Goal: Transaction & Acquisition: Purchase product/service

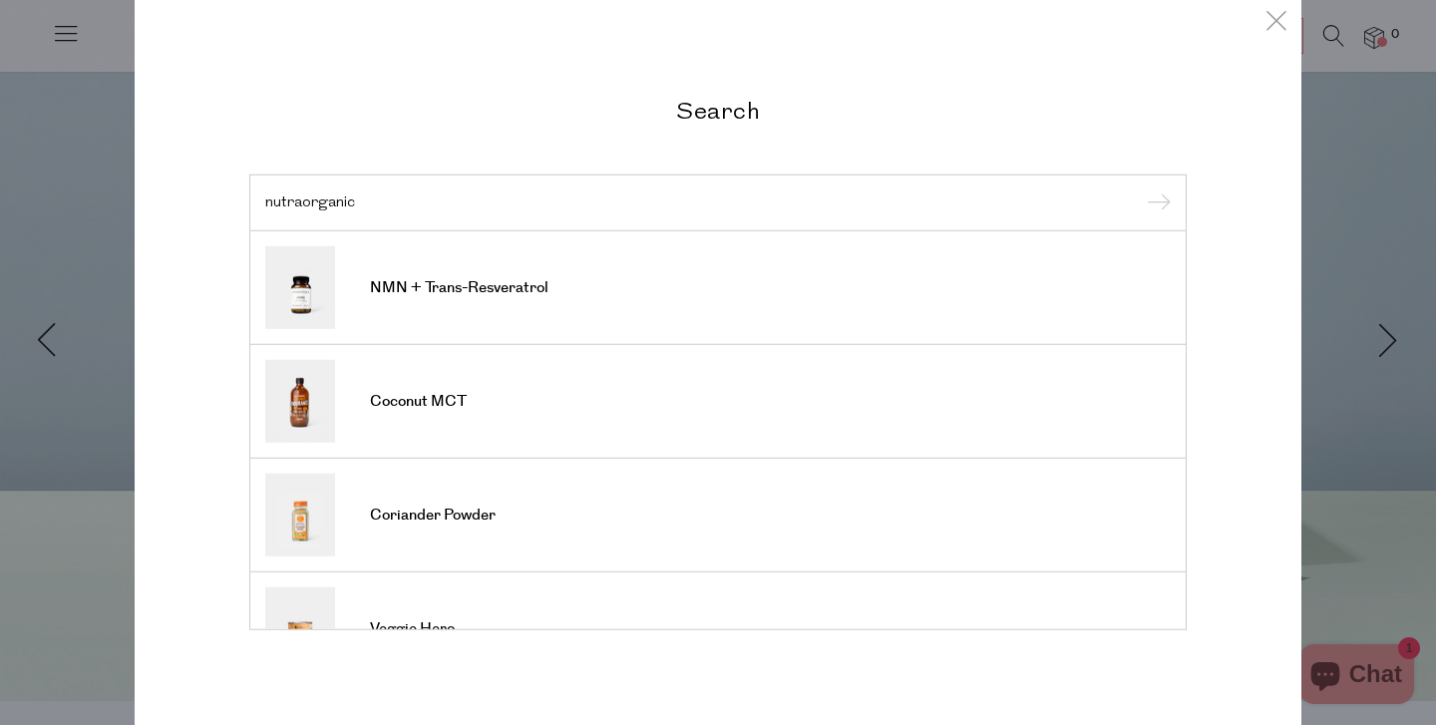
type input "nutraorganic"
click at [1156, 203] on input "submit" at bounding box center [1156, 203] width 30 height 30
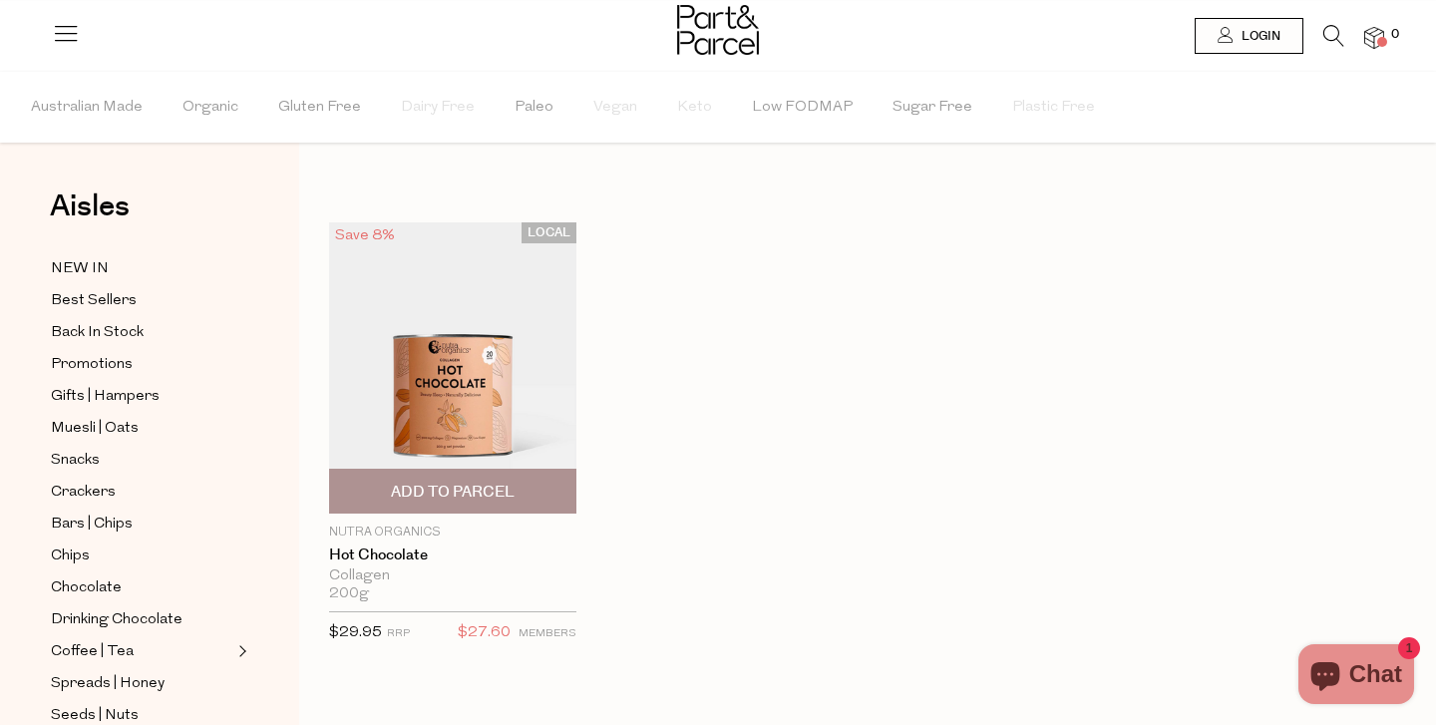
click at [417, 528] on p "Nutra Organics" at bounding box center [452, 533] width 247 height 18
click at [388, 528] on p "Nutra Organics" at bounding box center [452, 533] width 247 height 18
click at [413, 341] on img at bounding box center [452, 367] width 247 height 291
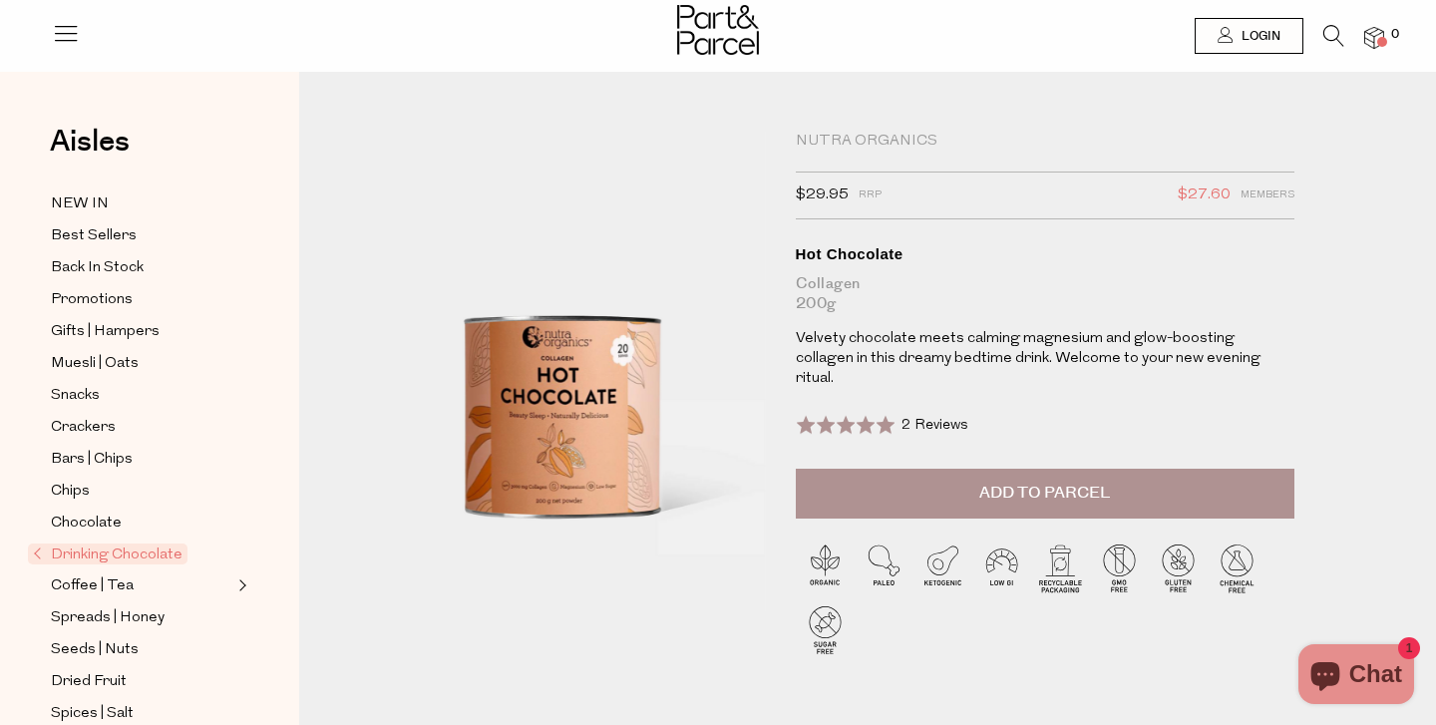
click at [59, 31] on icon at bounding box center [66, 33] width 28 height 28
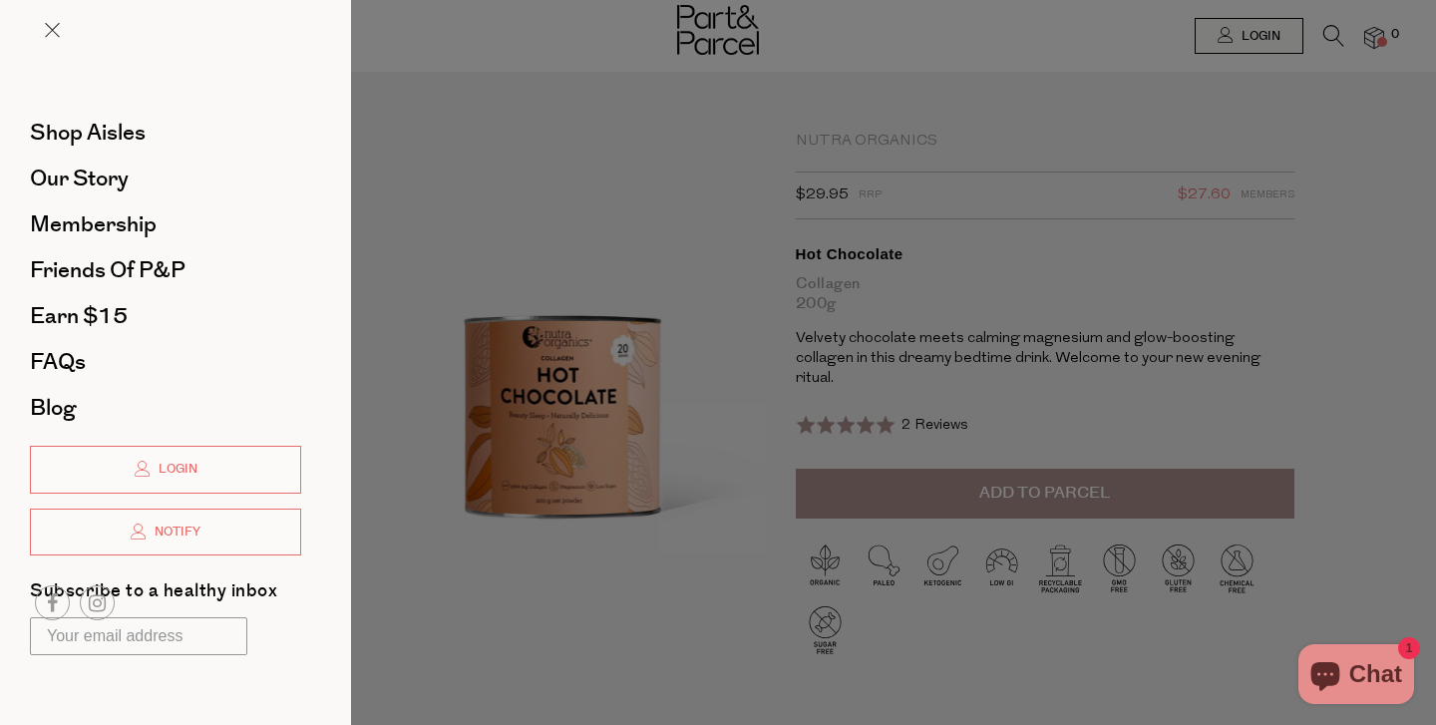
click at [477, 120] on div at bounding box center [718, 362] width 1436 height 725
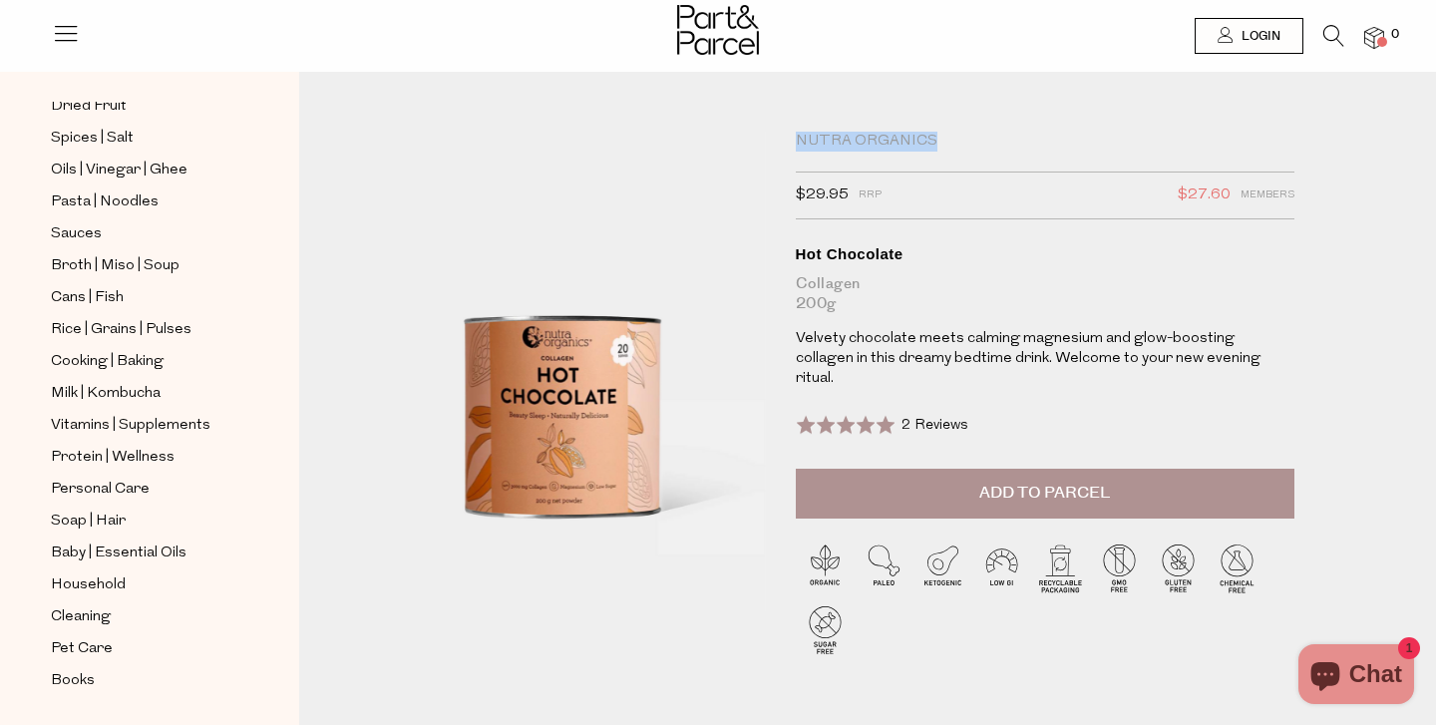
drag, startPoint x: 935, startPoint y: 136, endPoint x: 791, endPoint y: 135, distance: 144.6
click at [791, 137] on div "Nutra Organics $29.95 RRP $27.60 Members Available: In Stock Hot Chocolate Coll…" at bounding box center [1043, 412] width 524 height 560
copy div "Nutra Organics"
click at [1336, 38] on icon at bounding box center [1333, 36] width 21 height 22
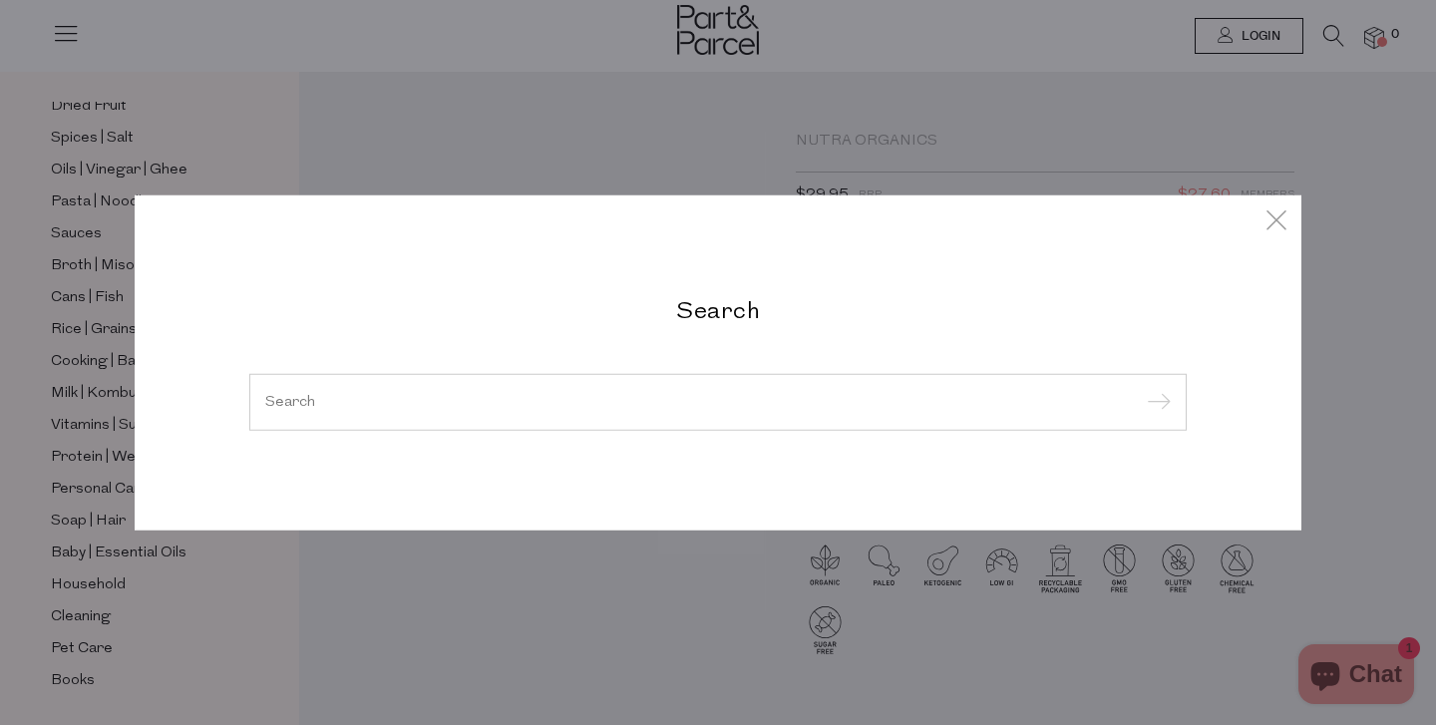
click at [760, 378] on div at bounding box center [717, 402] width 937 height 58
click at [742, 398] on input "search" at bounding box center [717, 401] width 905 height 15
paste input "NUTRA ORGANICS"
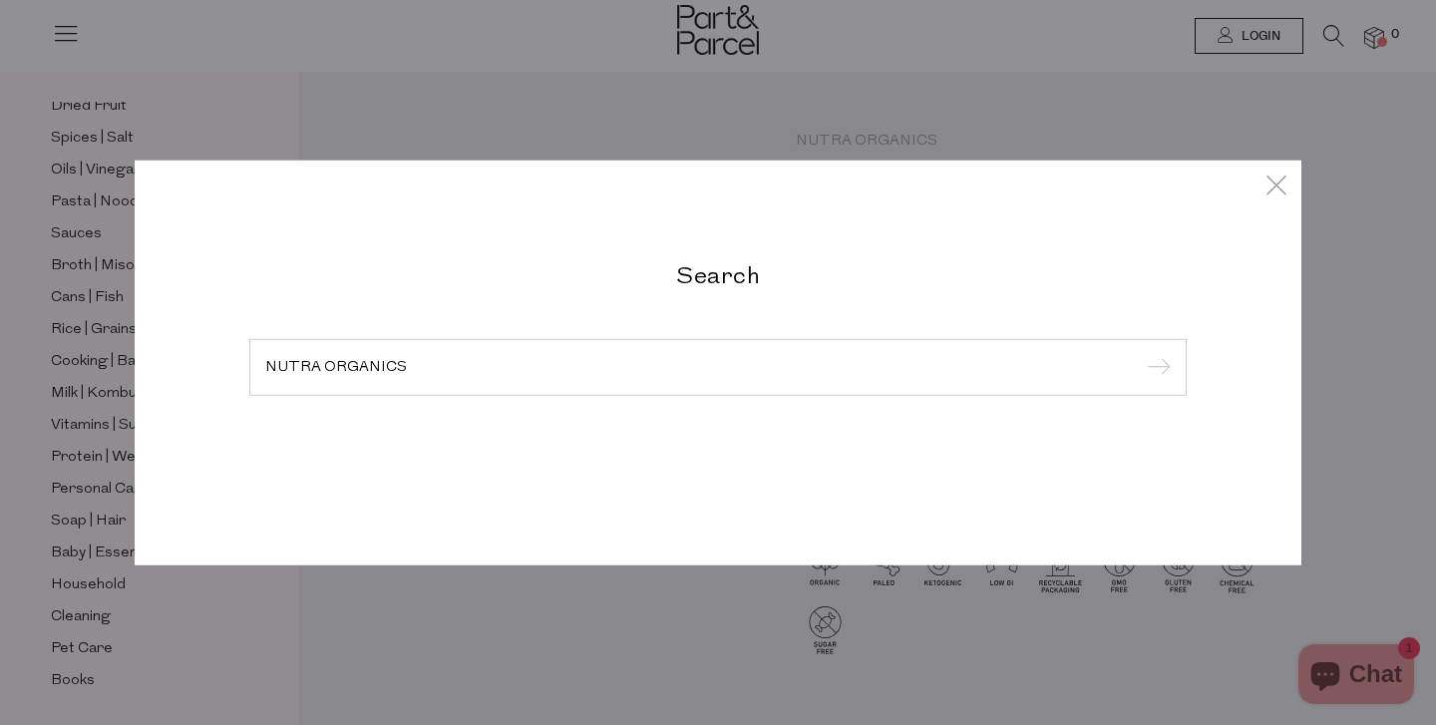
type input "NUTRA ORGANICS"
click at [1156, 383] on input "submit" at bounding box center [1156, 368] width 30 height 30
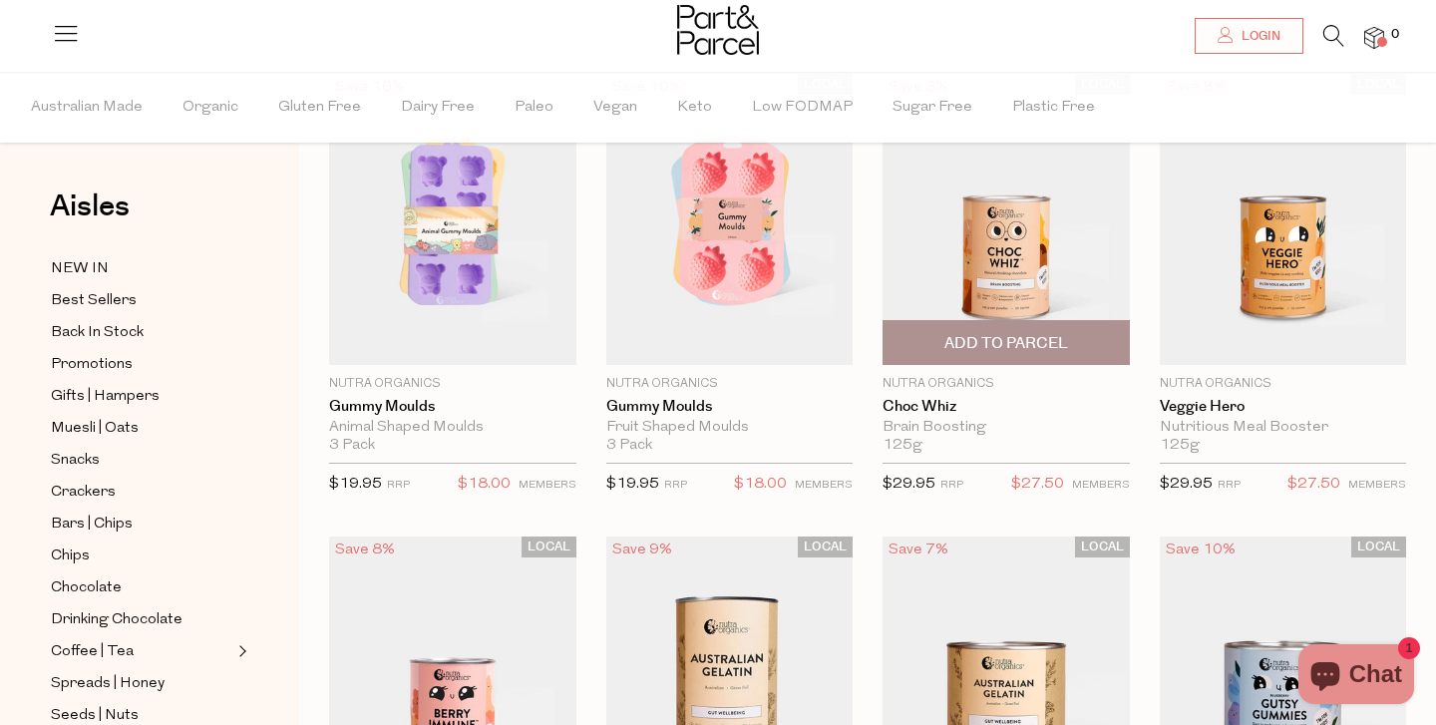
scroll to position [152, 0]
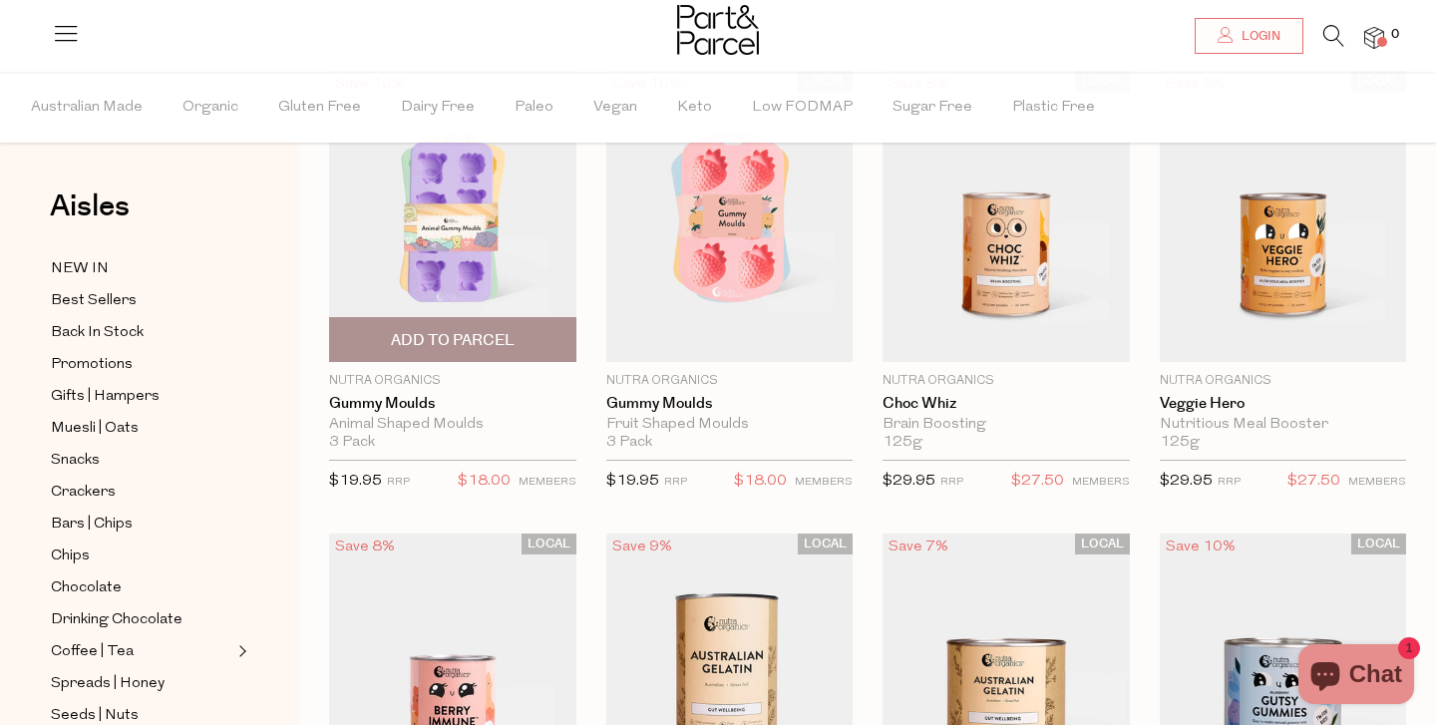
click at [463, 357] on span "Add To Parcel" at bounding box center [452, 339] width 235 height 43
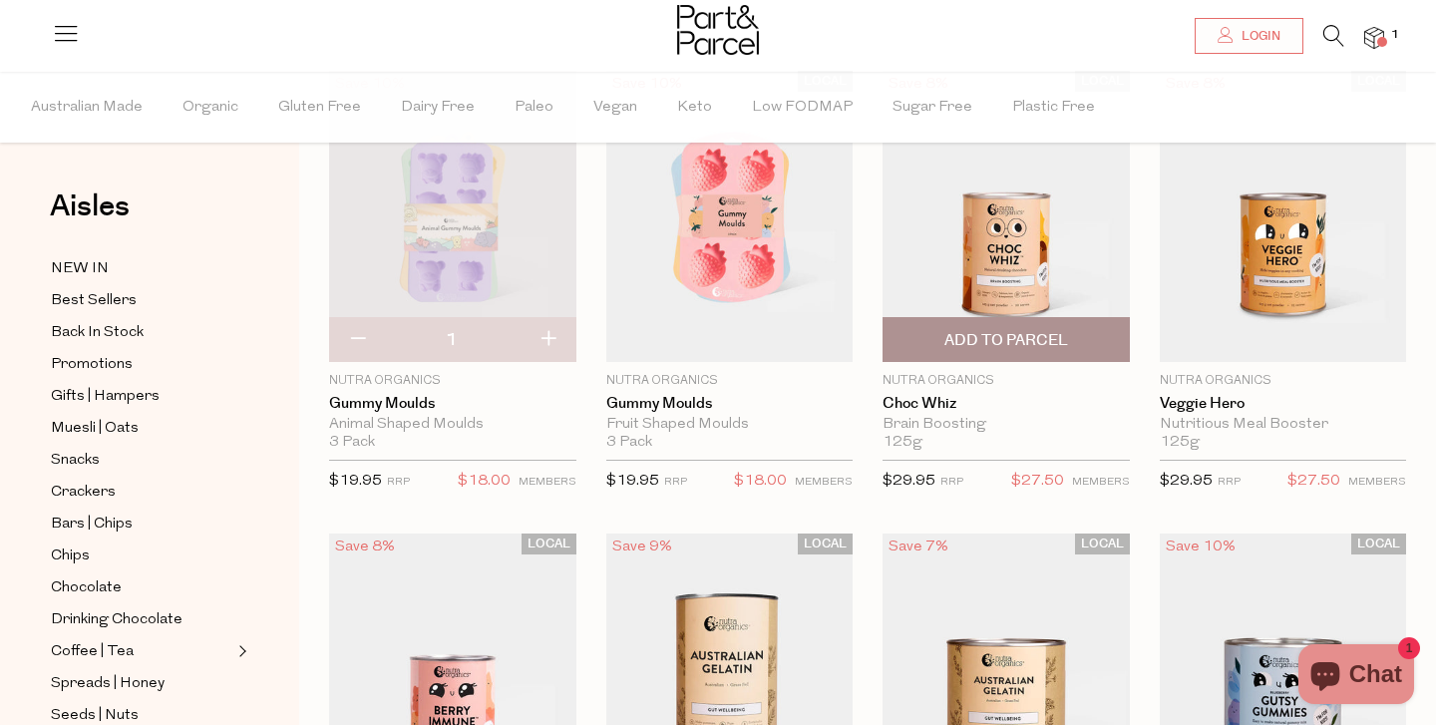
click at [1028, 343] on span "Add To Parcel" at bounding box center [1006, 340] width 124 height 21
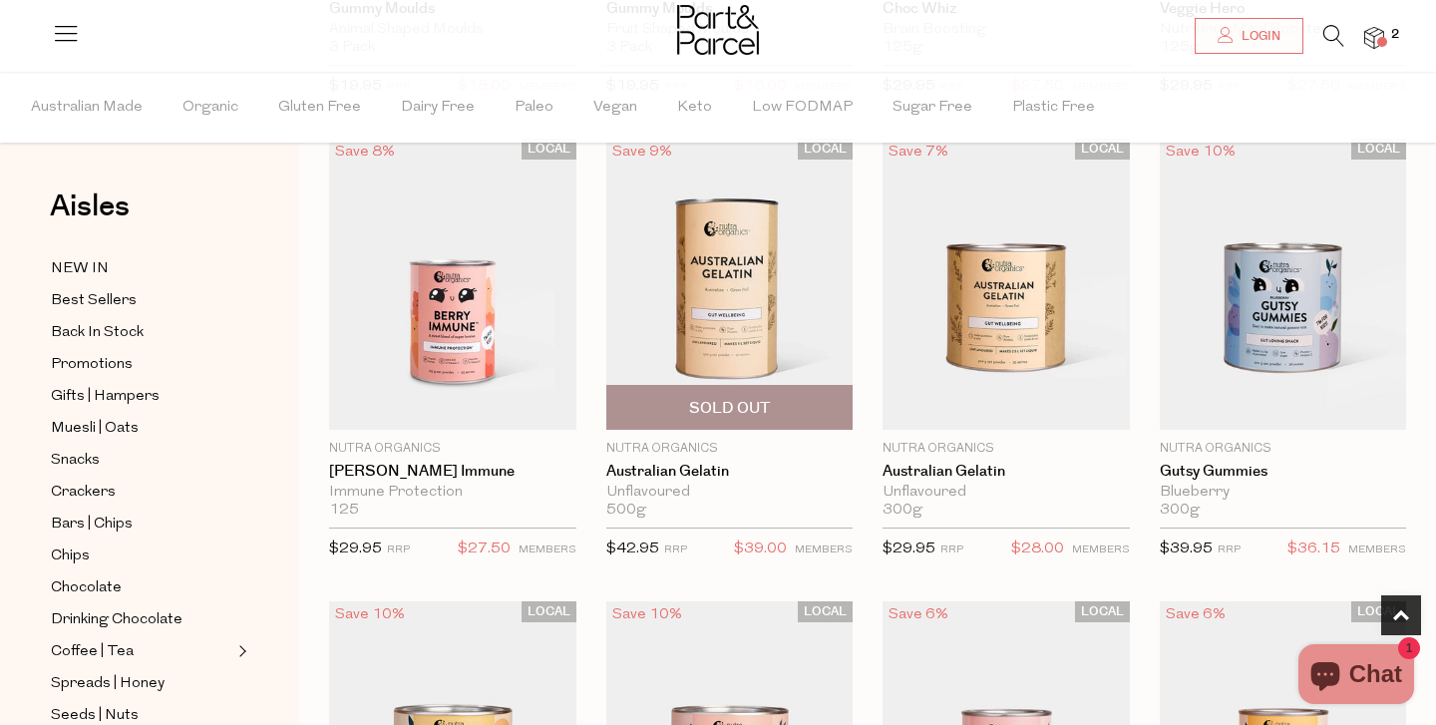
scroll to position [547, 0]
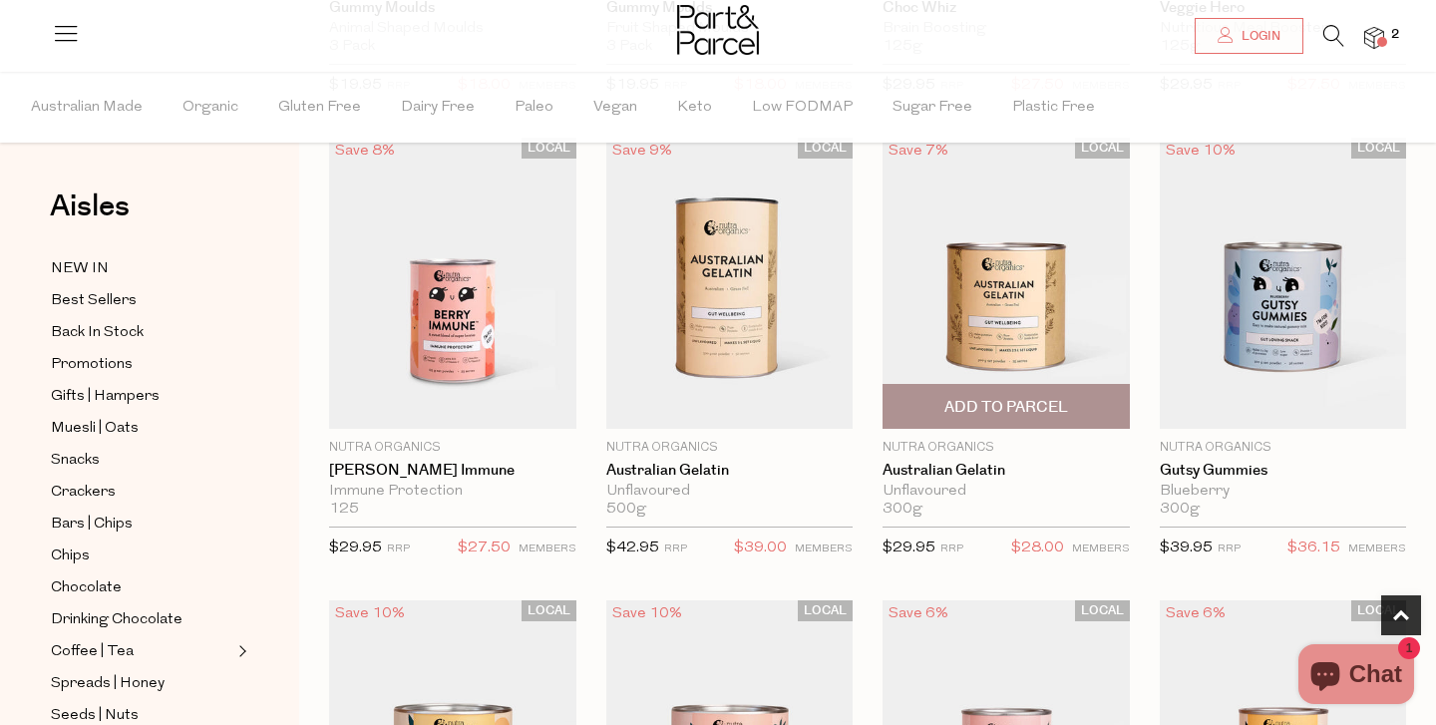
click at [1022, 398] on span "Add To Parcel" at bounding box center [1006, 407] width 124 height 21
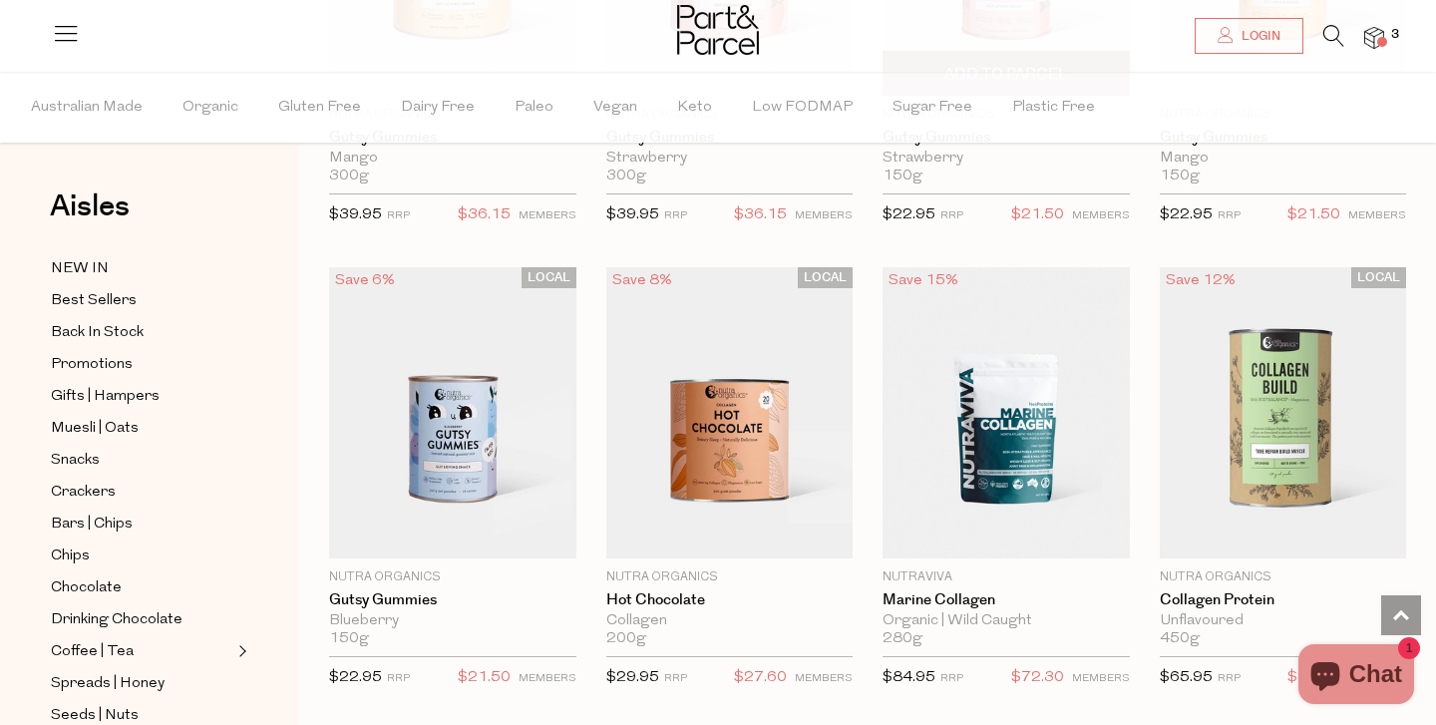
scroll to position [1347, 0]
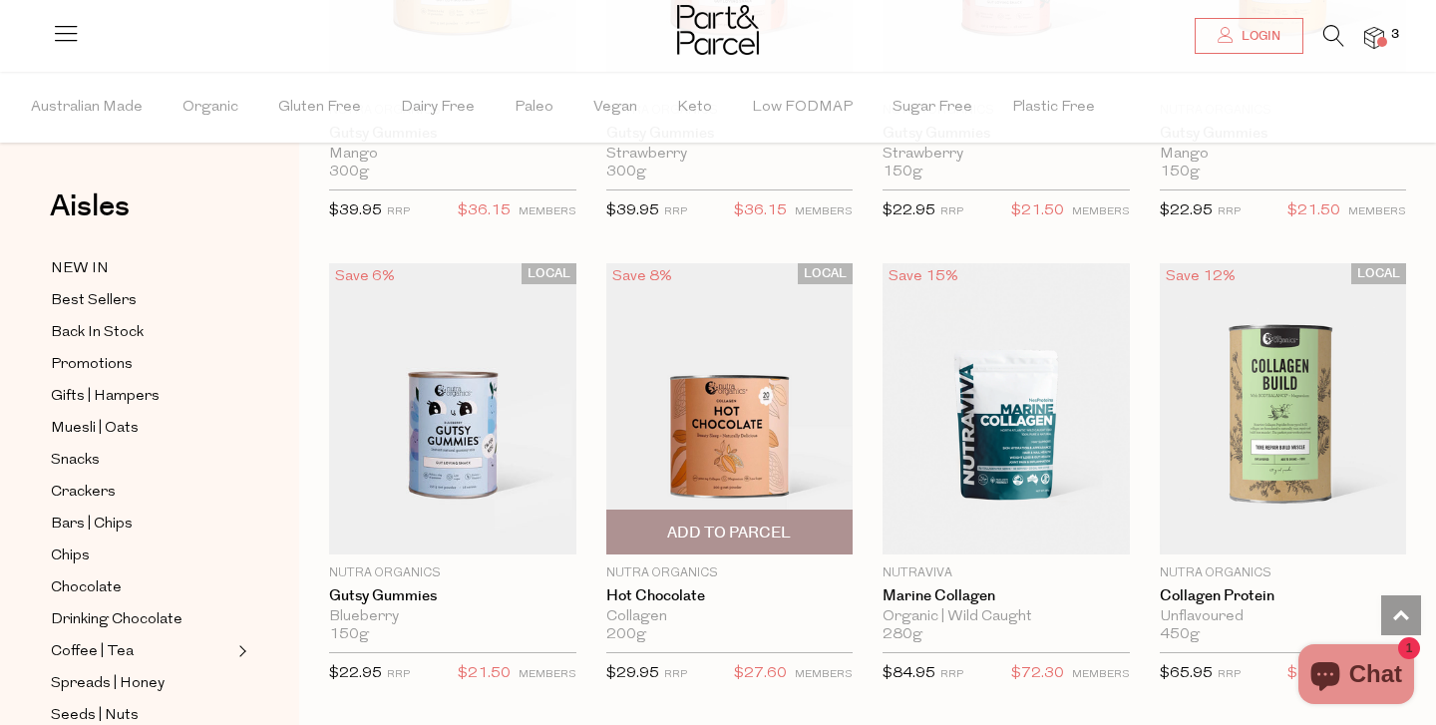
click at [694, 528] on span "Add To Parcel" at bounding box center [729, 533] width 124 height 21
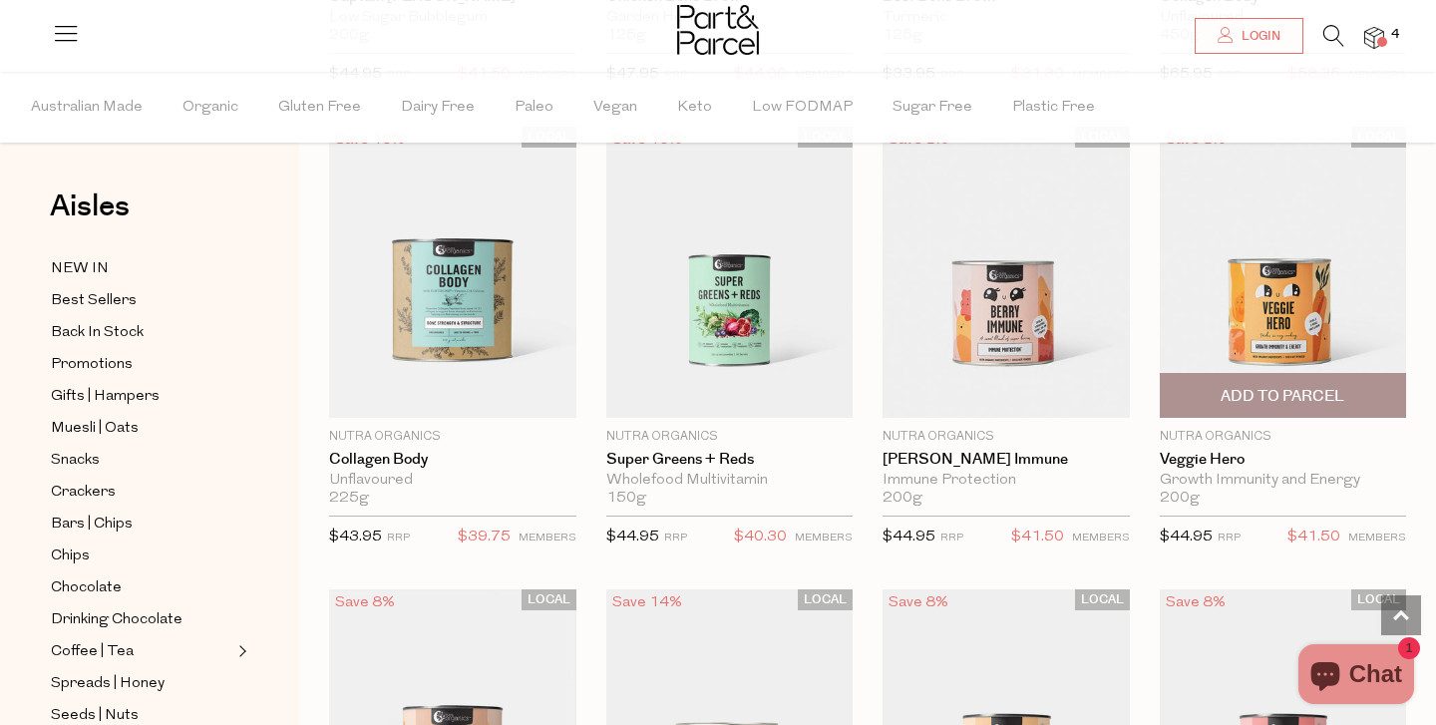
scroll to position [2361, 0]
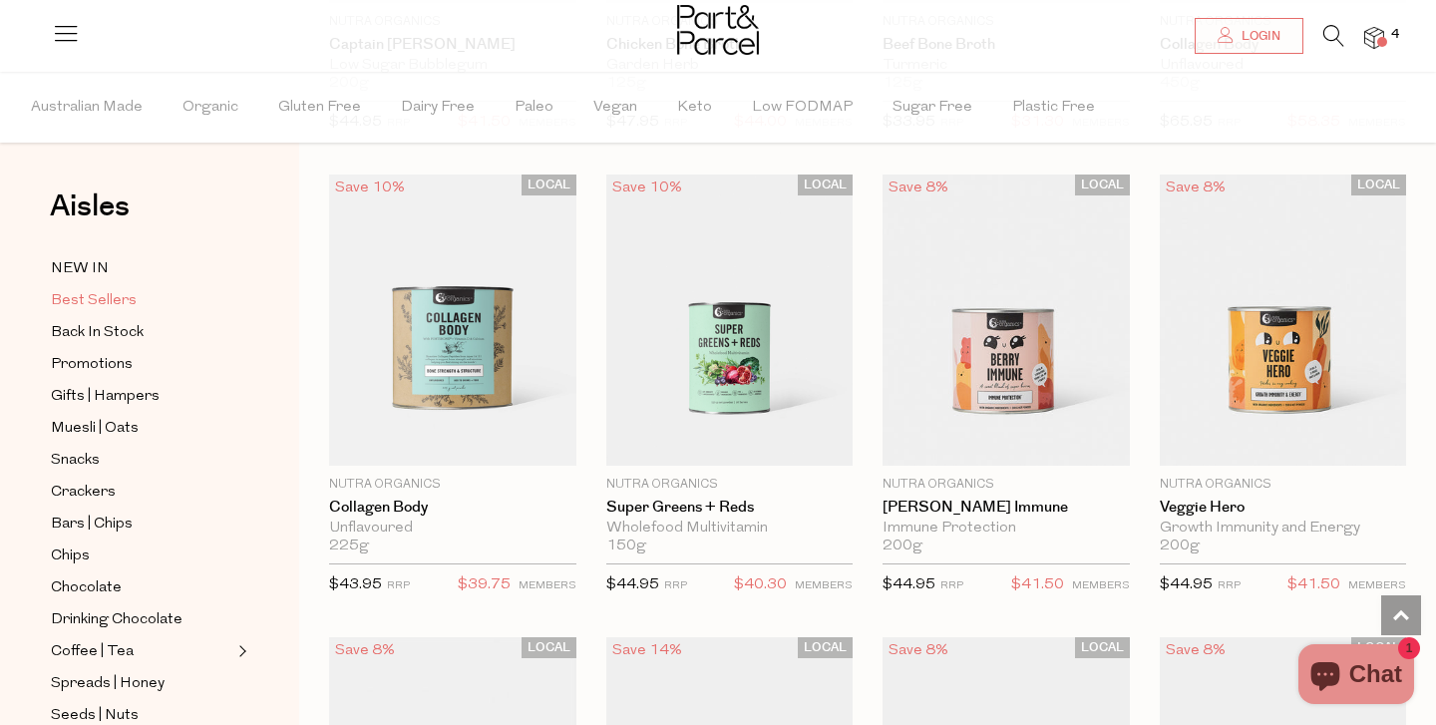
click at [108, 312] on span "Best Sellers" at bounding box center [94, 301] width 86 height 24
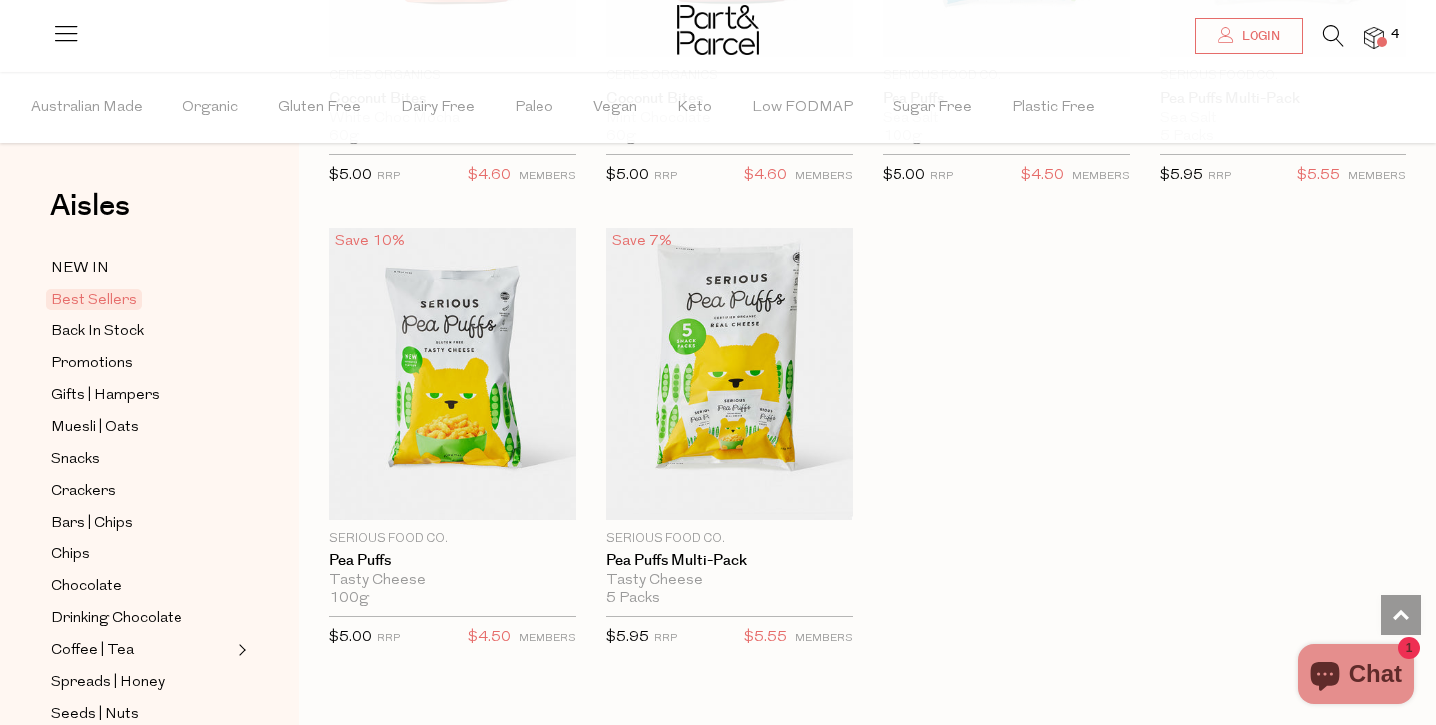
scroll to position [4677, 0]
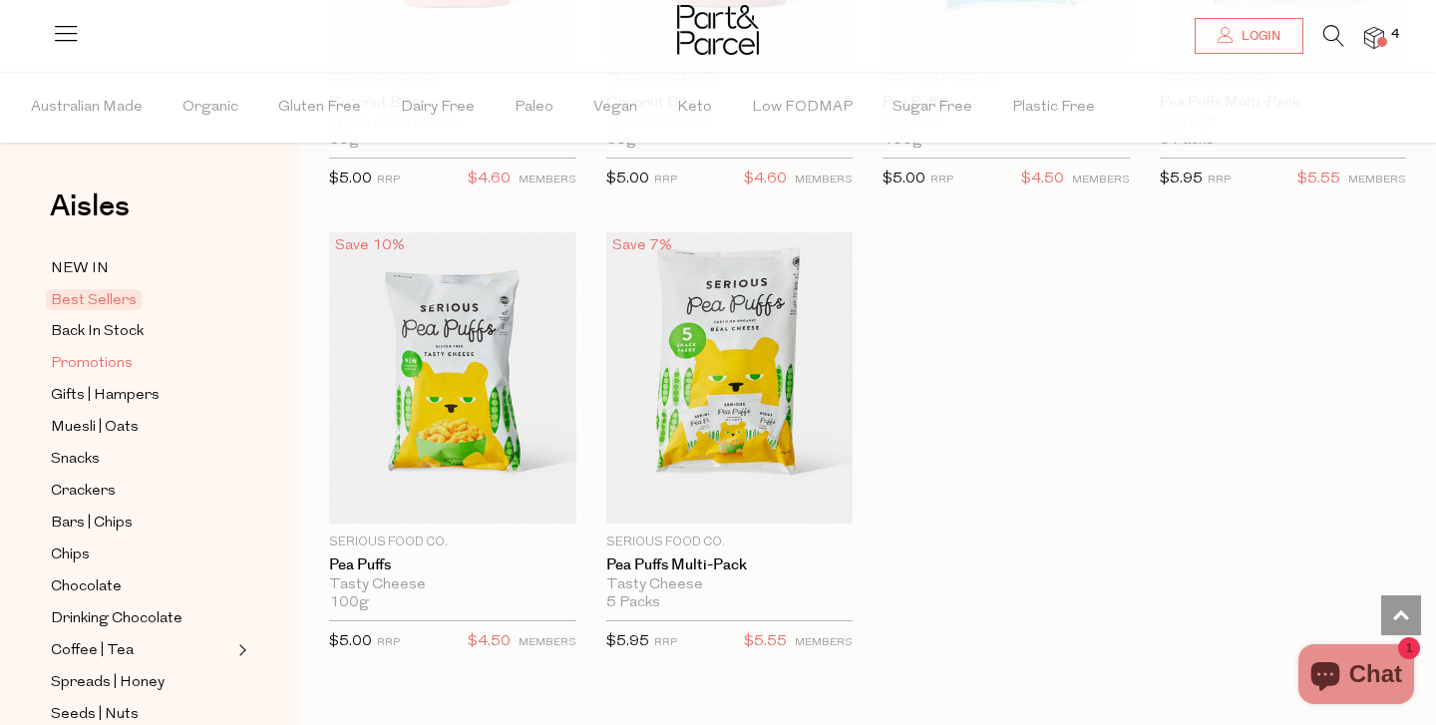
click at [109, 369] on span "Promotions" at bounding box center [92, 364] width 82 height 24
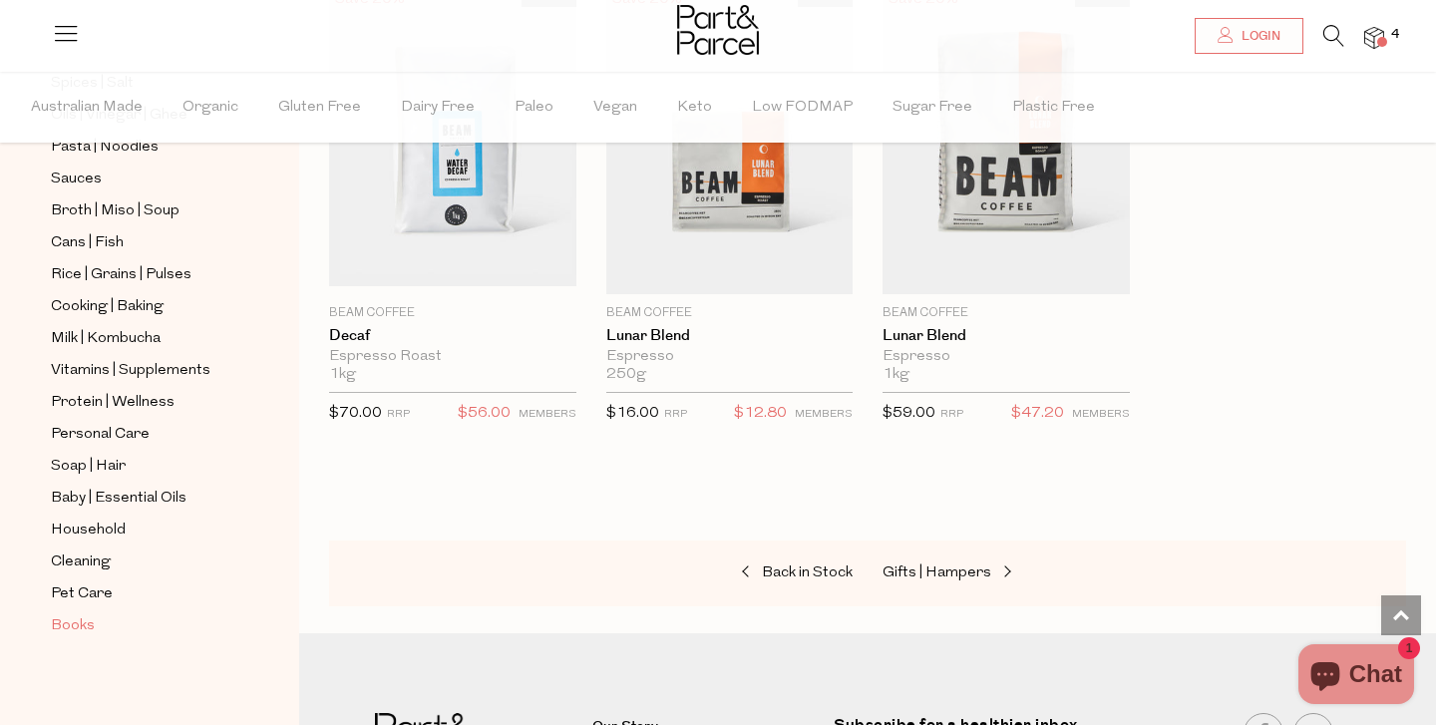
scroll to position [695, 0]
click at [89, 623] on span "Books" at bounding box center [73, 626] width 44 height 24
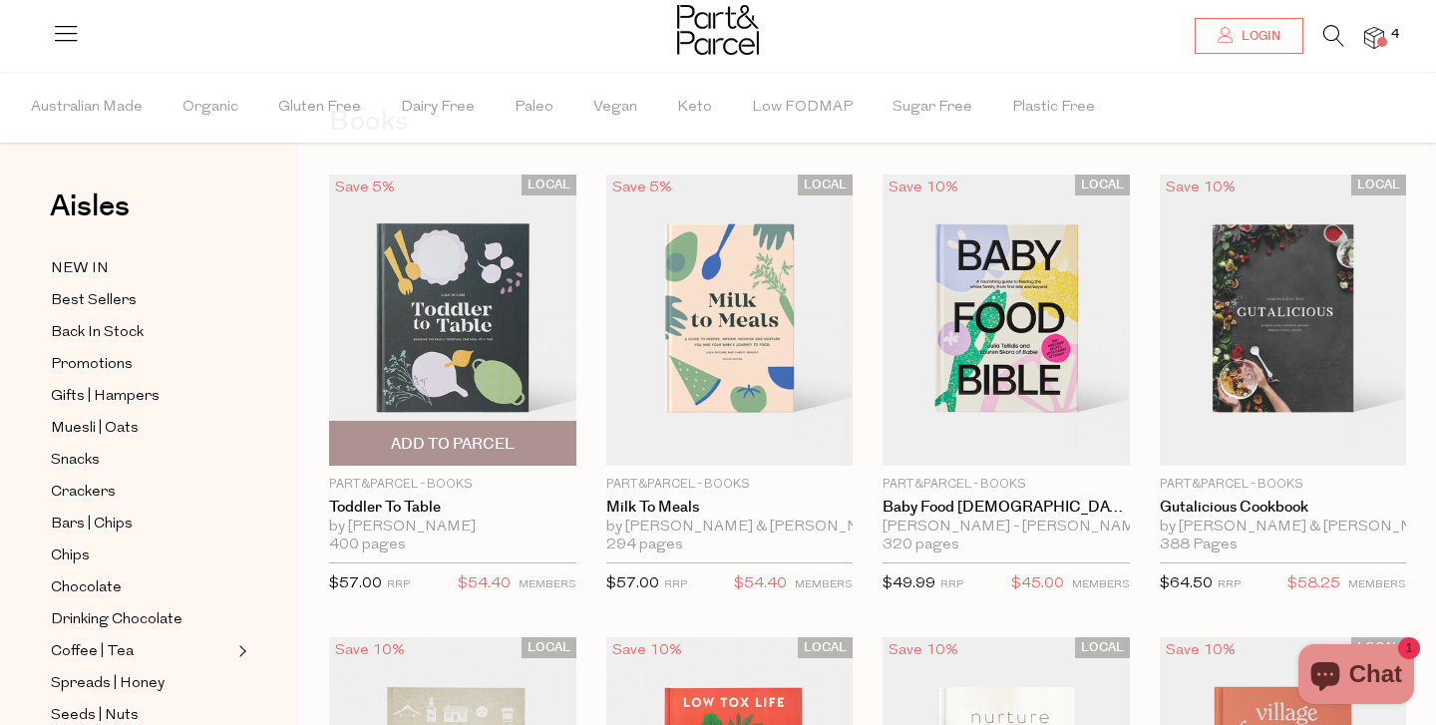
scroll to position [91, 0]
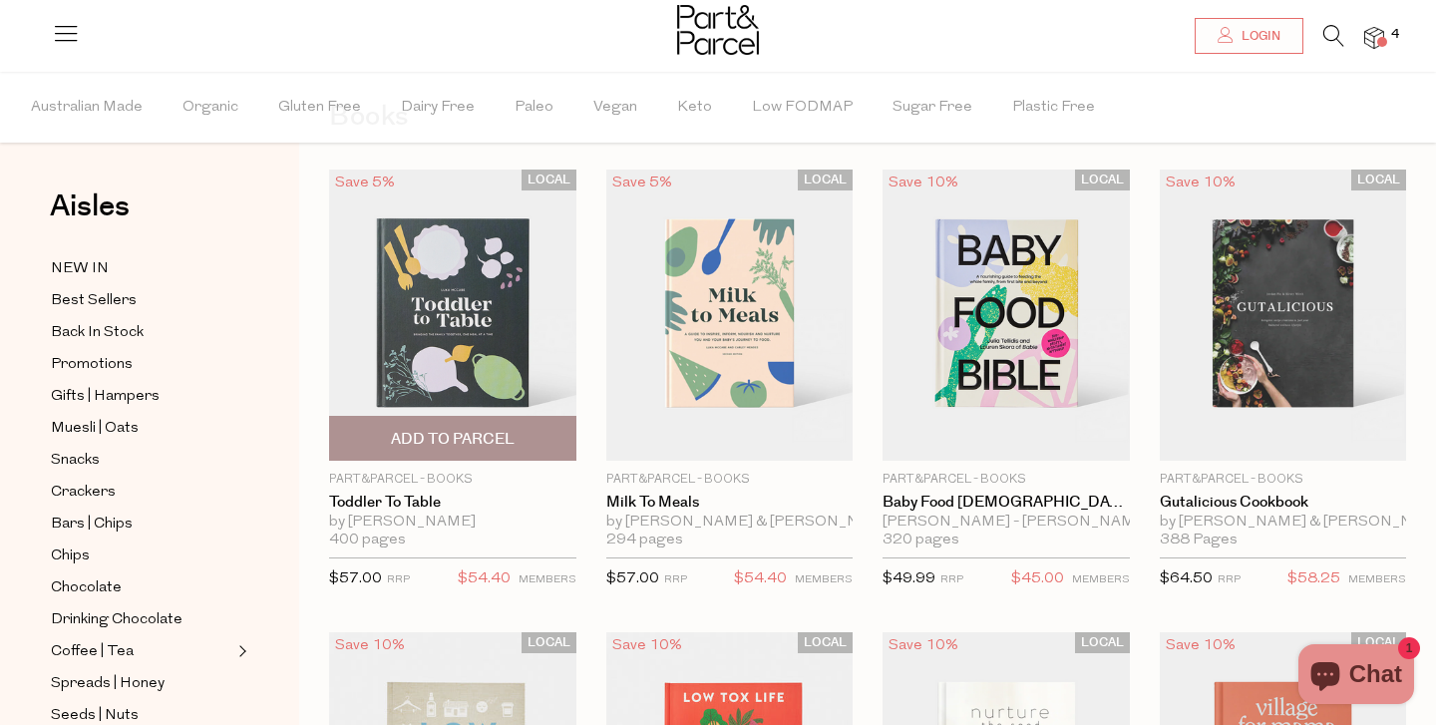
click at [444, 429] on span "Add To Parcel" at bounding box center [452, 438] width 235 height 43
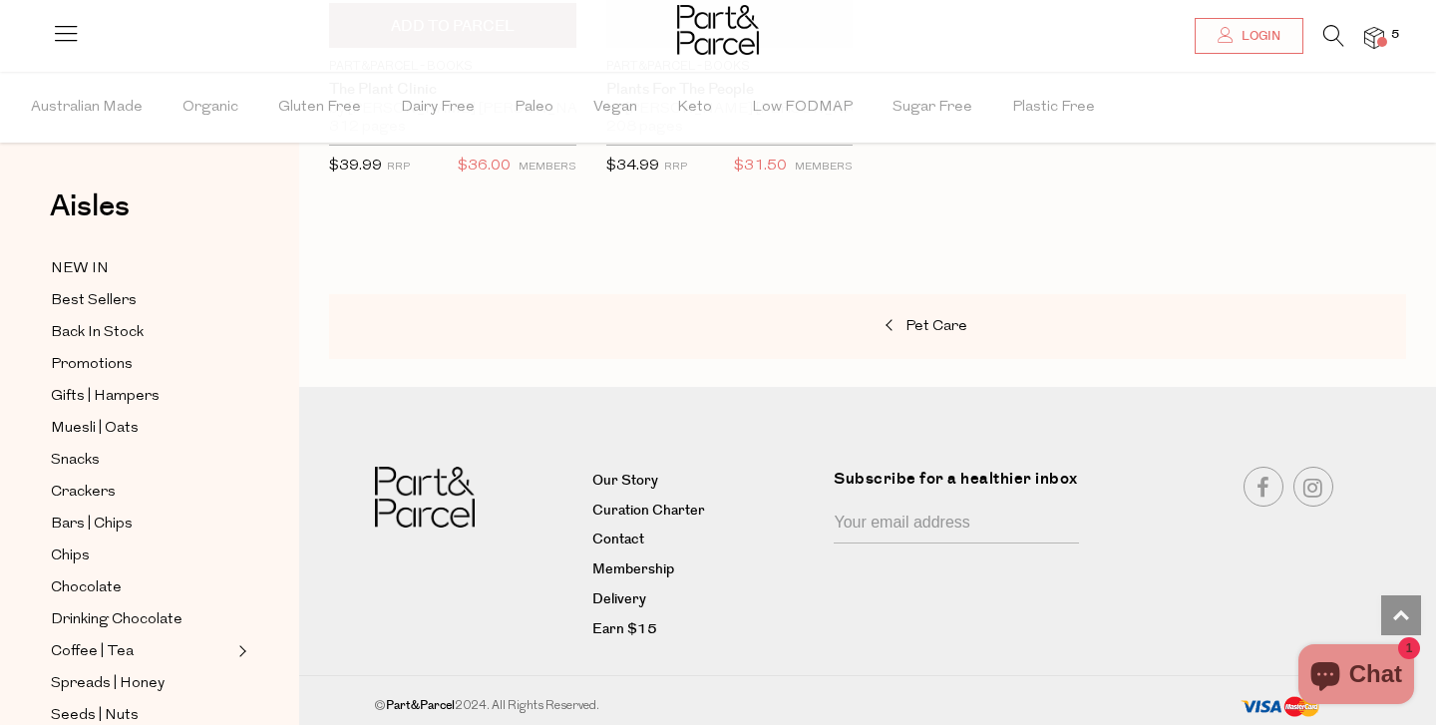
scroll to position [1428, 0]
